Goal: Find specific page/section: Find specific page/section

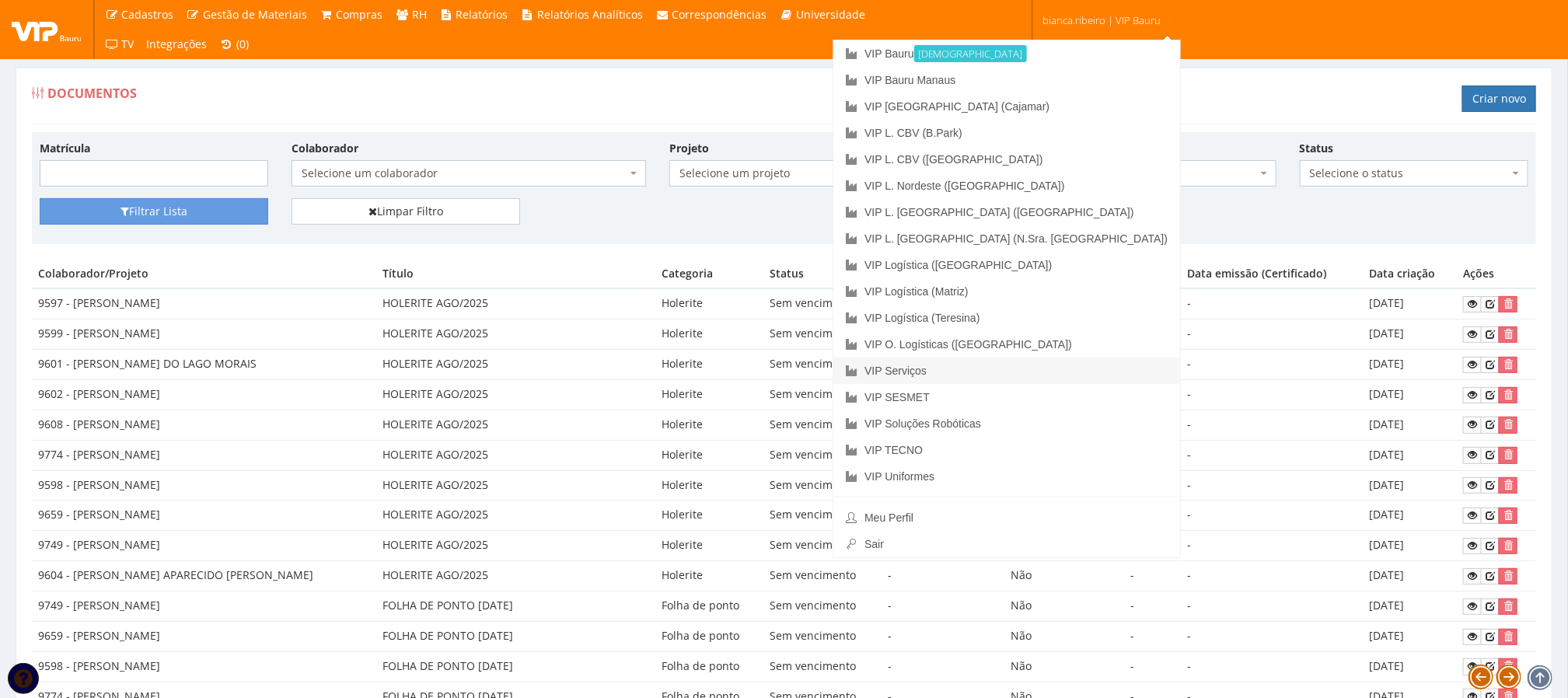
click at [1102, 366] on link "VIP Serviços" at bounding box center [1006, 371] width 347 height 27
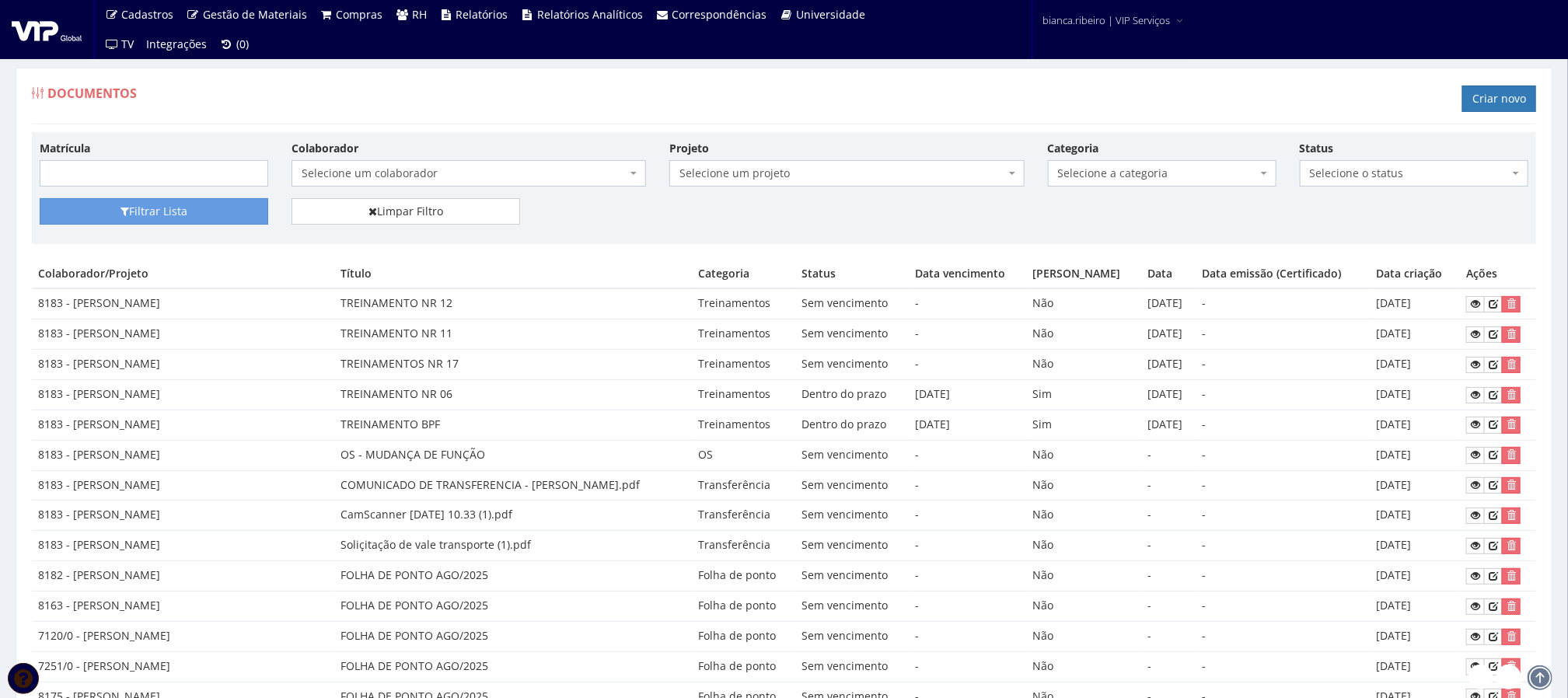
click at [568, 184] on span "Selecione um colaborador" at bounding box center [469, 173] width 354 height 27
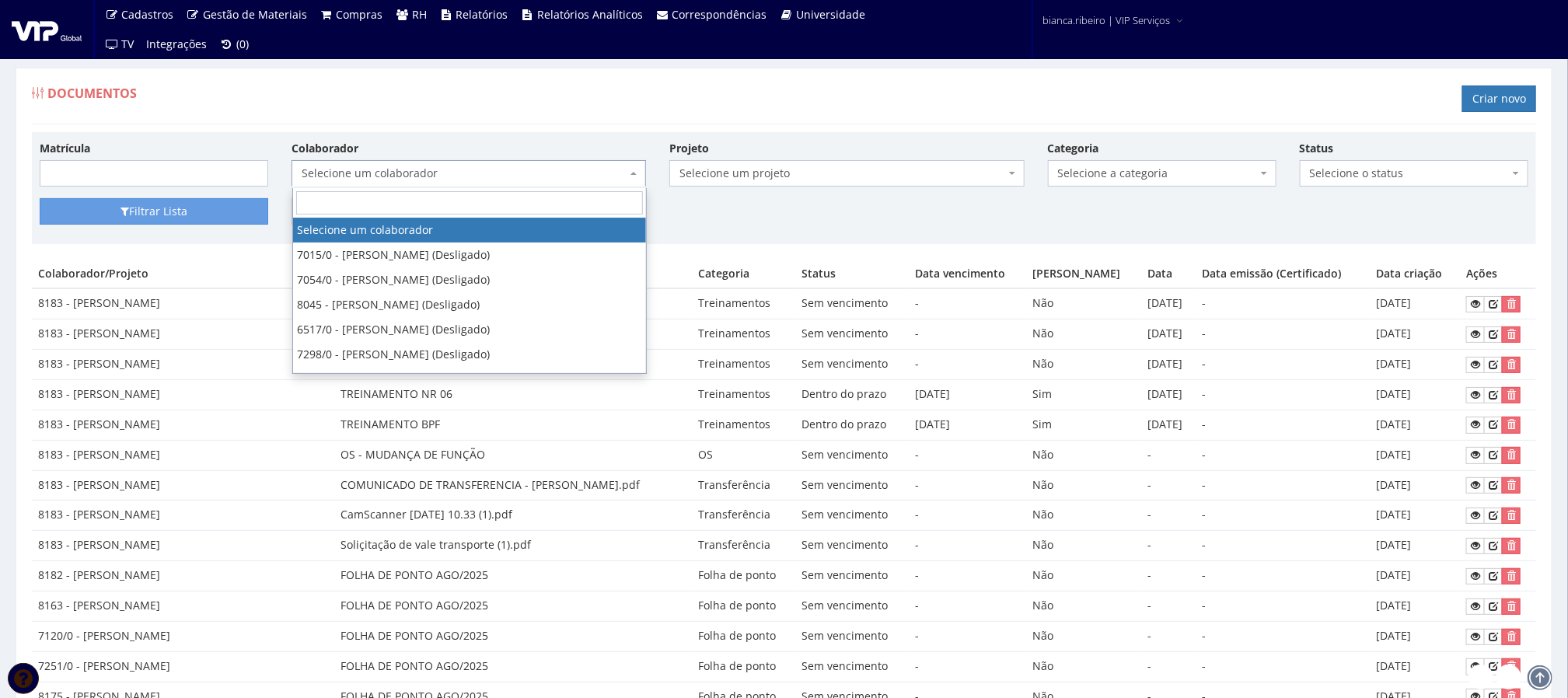
click at [569, 204] on input "search" at bounding box center [469, 203] width 347 height 24
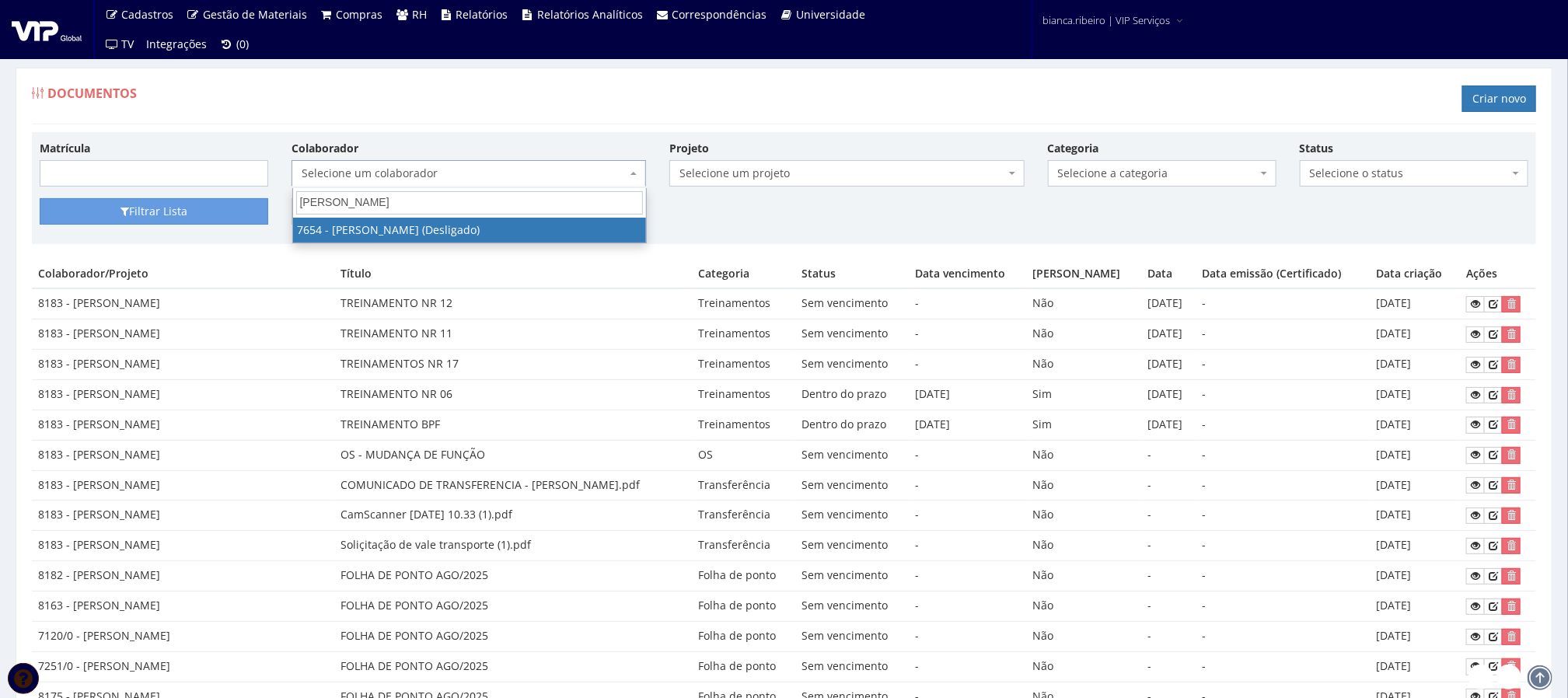
type input "DENISON TORRES ROZENDO"
select select "2013"
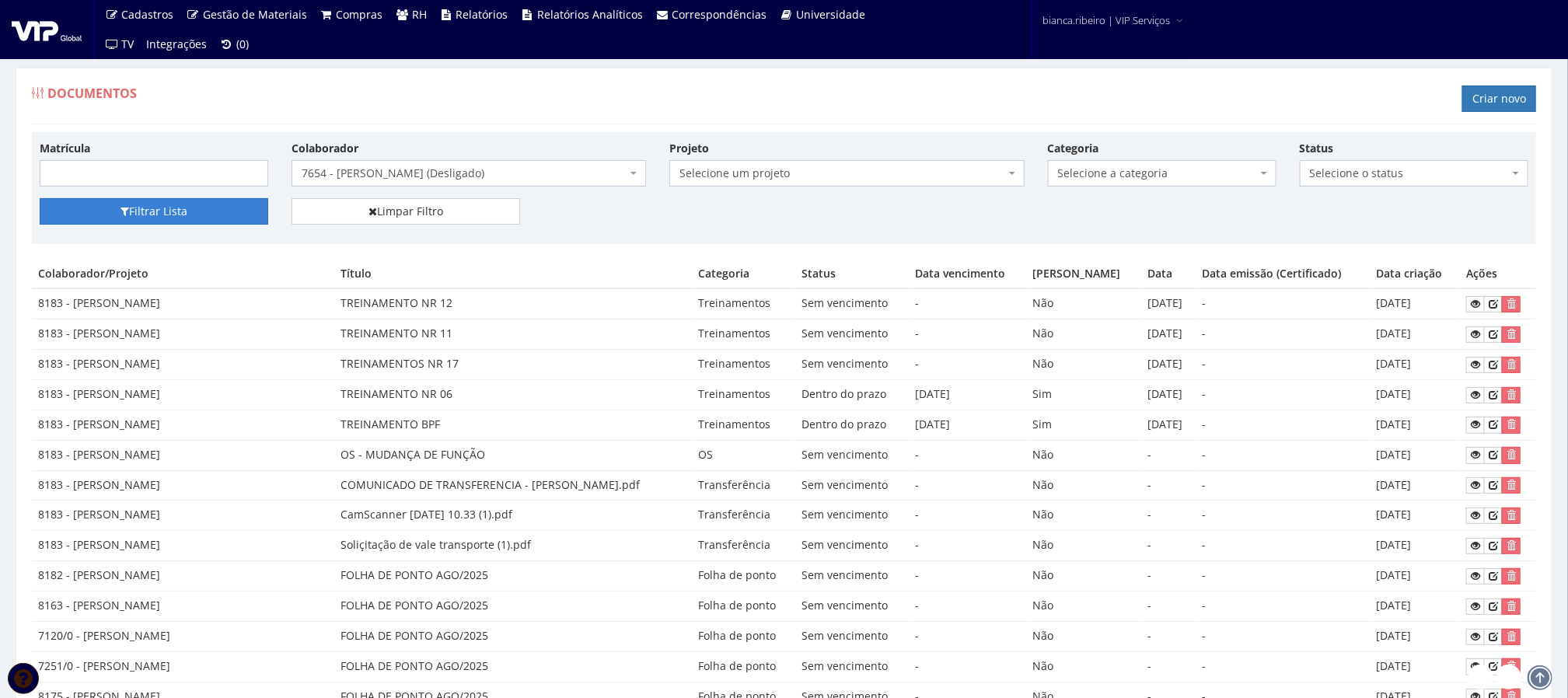
click at [161, 221] on button "Filtrar Lista" at bounding box center [154, 212] width 228 height 27
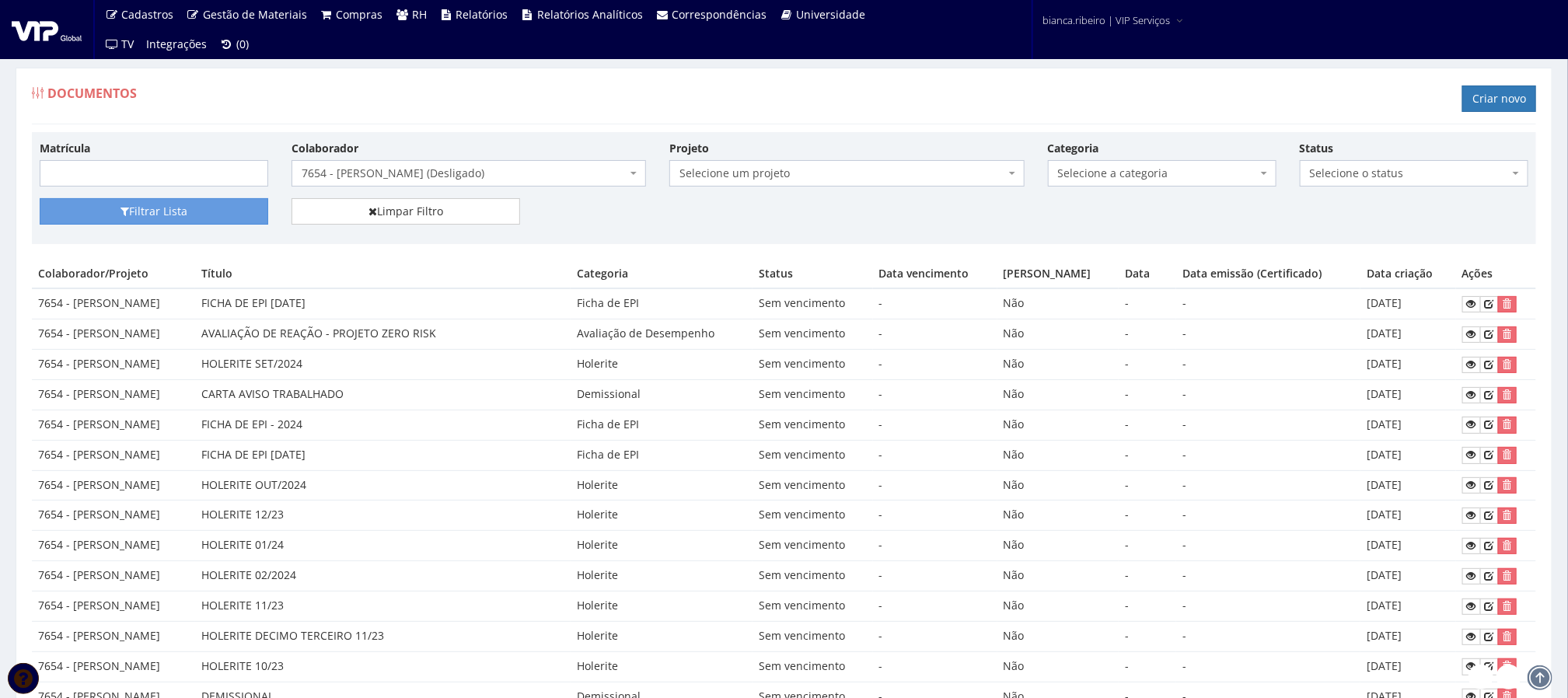
click at [1255, 189] on div "Matrícula Colaborador Selecione um colaborador 7015/0 - ADEILTON LUIZ NETO (Des…" at bounding box center [784, 169] width 1512 height 58
click at [1238, 178] on span "Selecione a categoria" at bounding box center [1157, 173] width 199 height 16
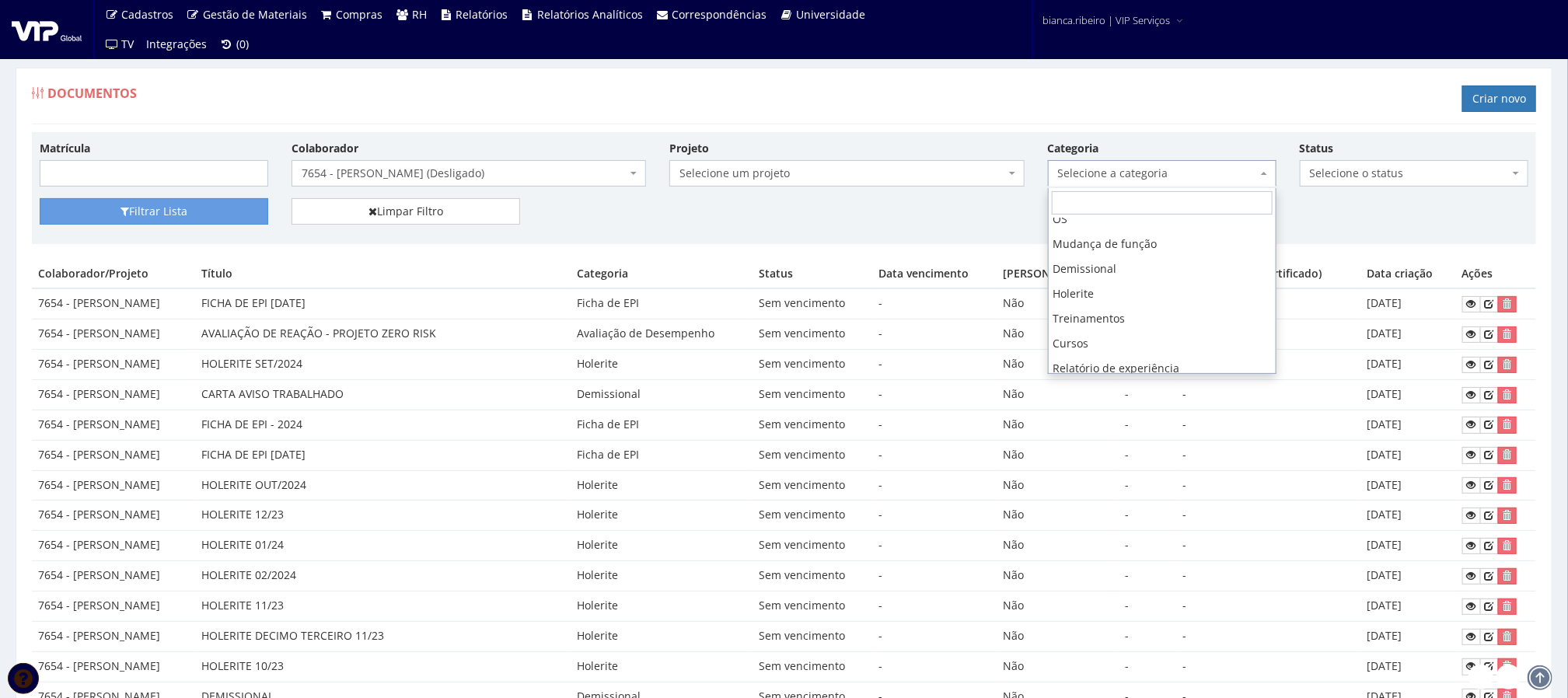
scroll to position [221, 0]
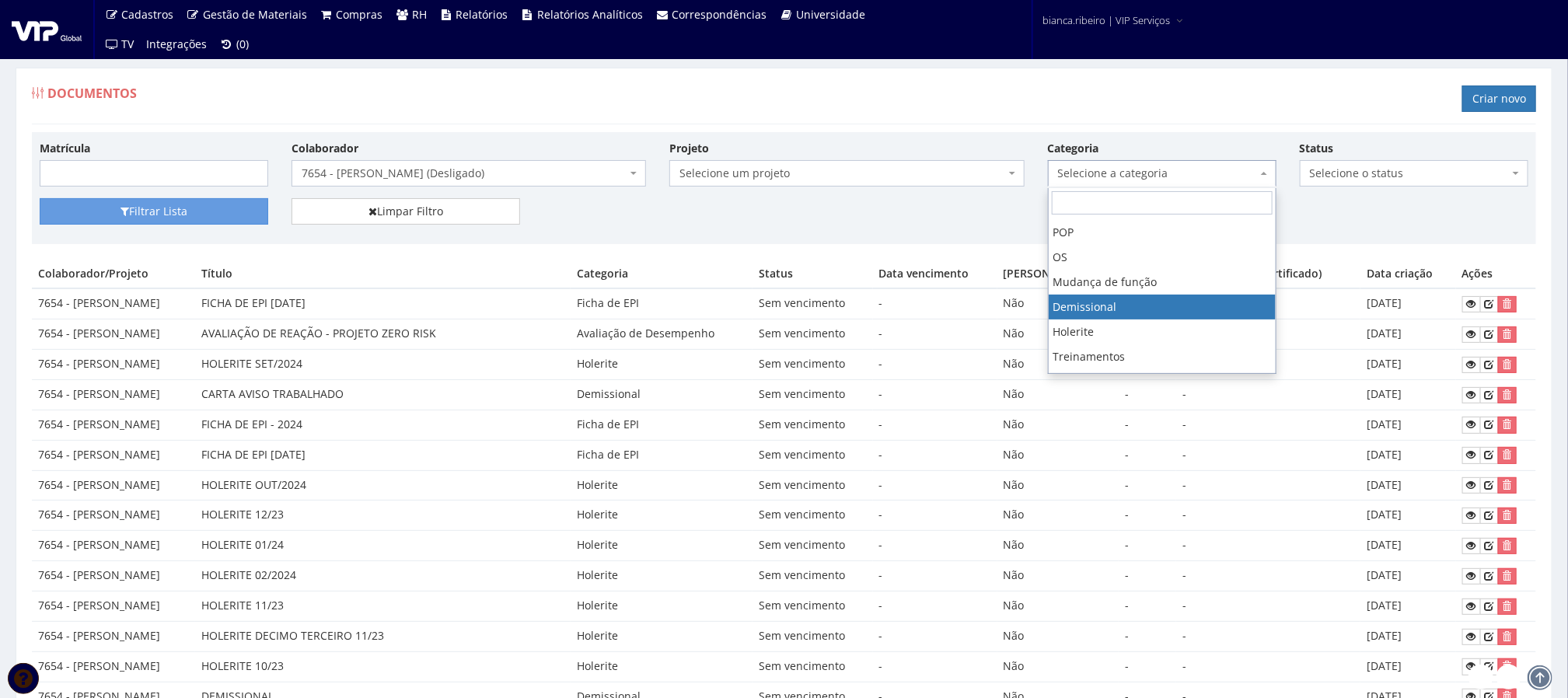
select select "demissional"
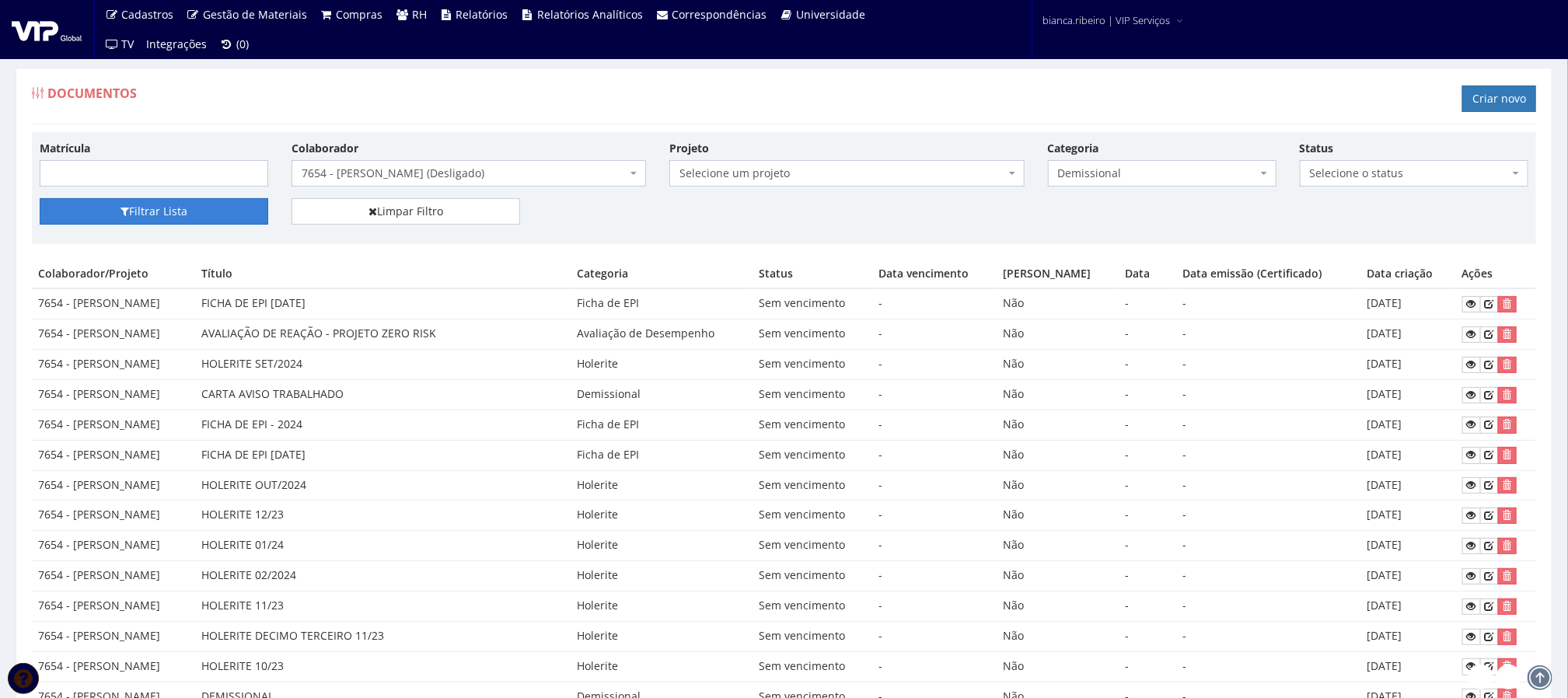
click at [138, 202] on button "Filtrar Lista" at bounding box center [154, 212] width 228 height 27
